Goal: Task Accomplishment & Management: Manage account settings

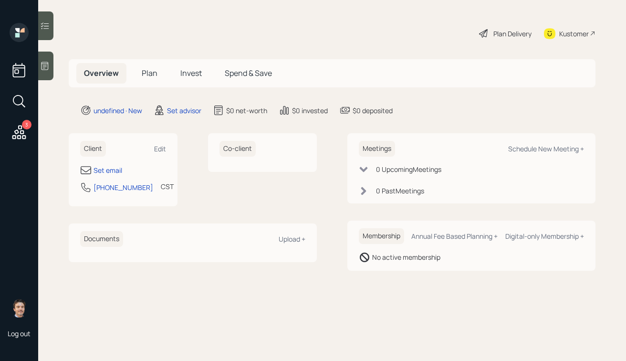
click at [158, 142] on div "Client Edit" at bounding box center [123, 149] width 86 height 16
click at [158, 146] on div "Edit" at bounding box center [160, 148] width 12 height 9
select select "America/[GEOGRAPHIC_DATA]"
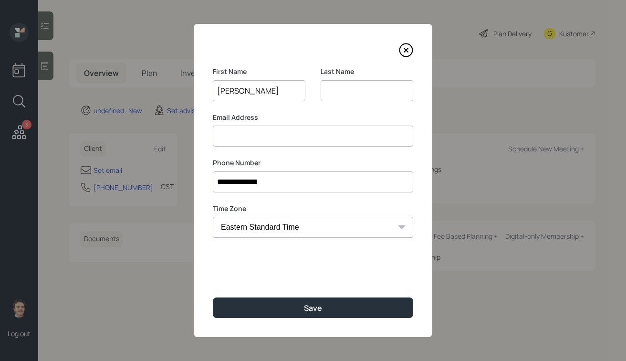
type input "[PERSON_NAME]"
click at [346, 88] on input at bounding box center [367, 90] width 93 height 21
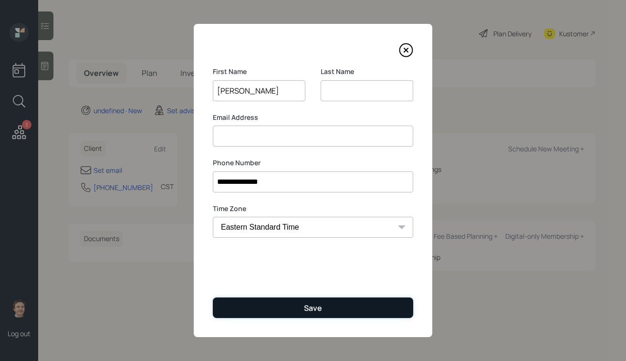
click at [301, 300] on button "Save" at bounding box center [313, 307] width 200 height 21
